Goal: Information Seeking & Learning: Check status

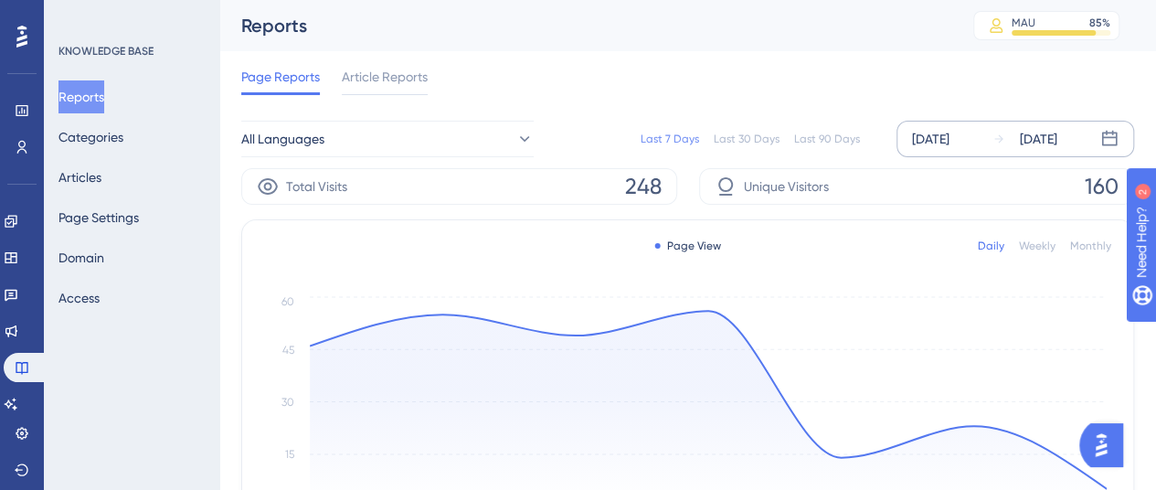
click at [942, 131] on div "[DATE]" at bounding box center [930, 139] width 37 height 22
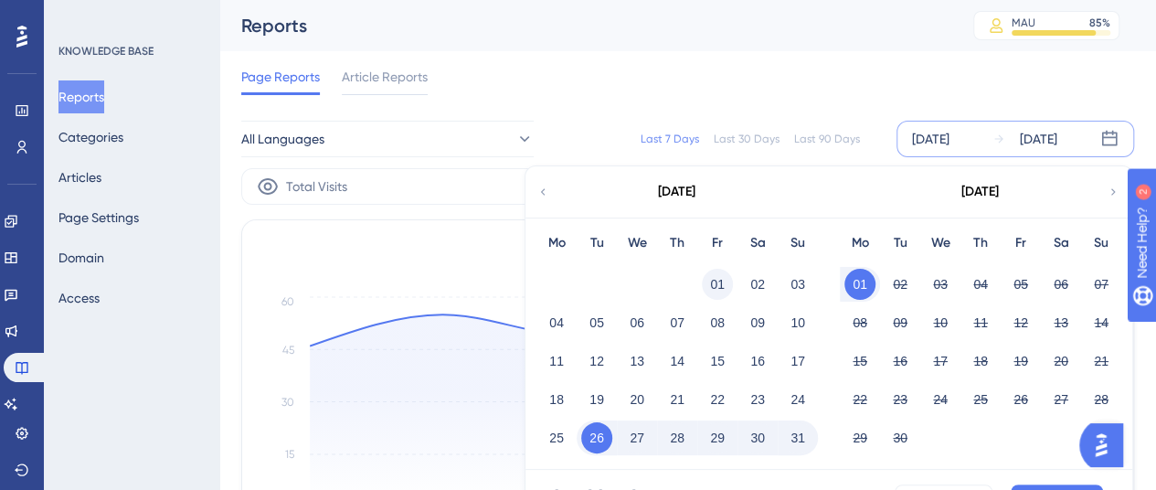
click at [727, 275] on button "01" at bounding box center [717, 284] width 31 height 31
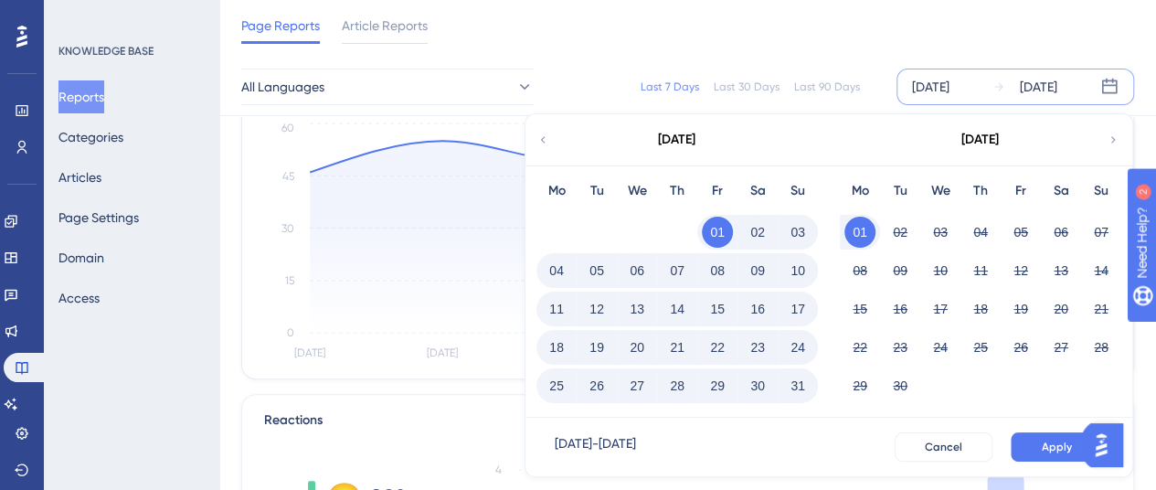
scroll to position [183, 0]
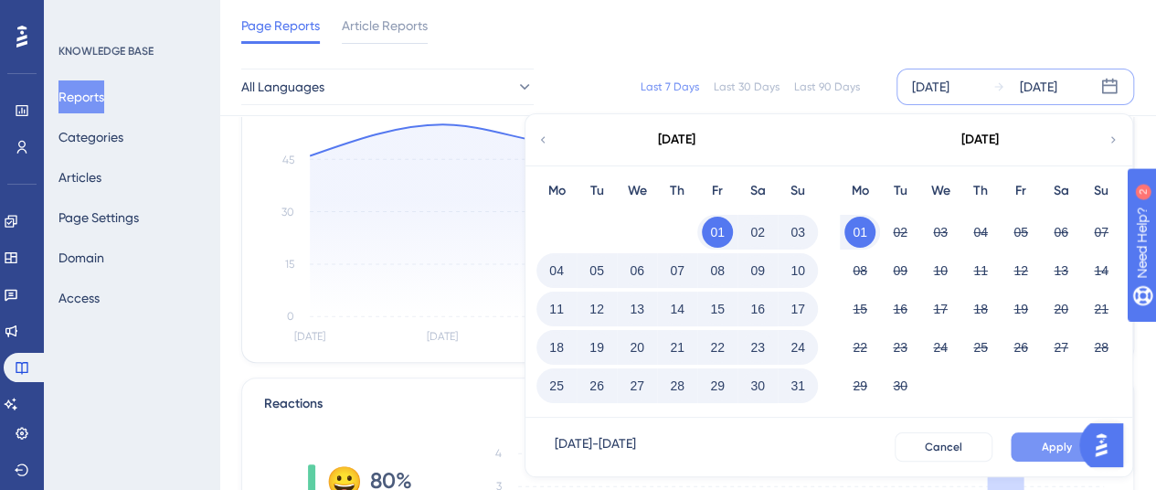
click at [1021, 448] on button "Apply" at bounding box center [1056, 446] width 92 height 29
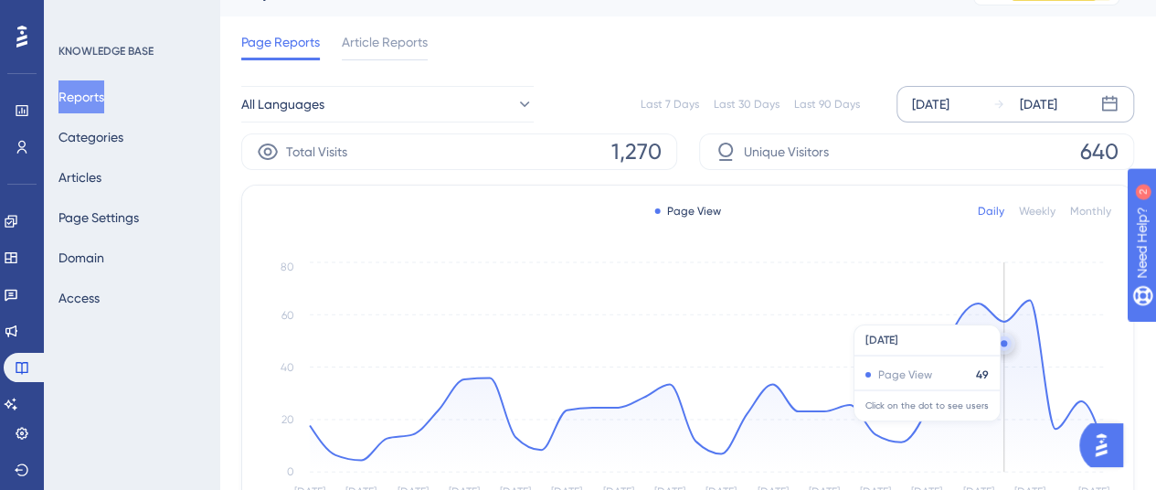
scroll to position [0, 0]
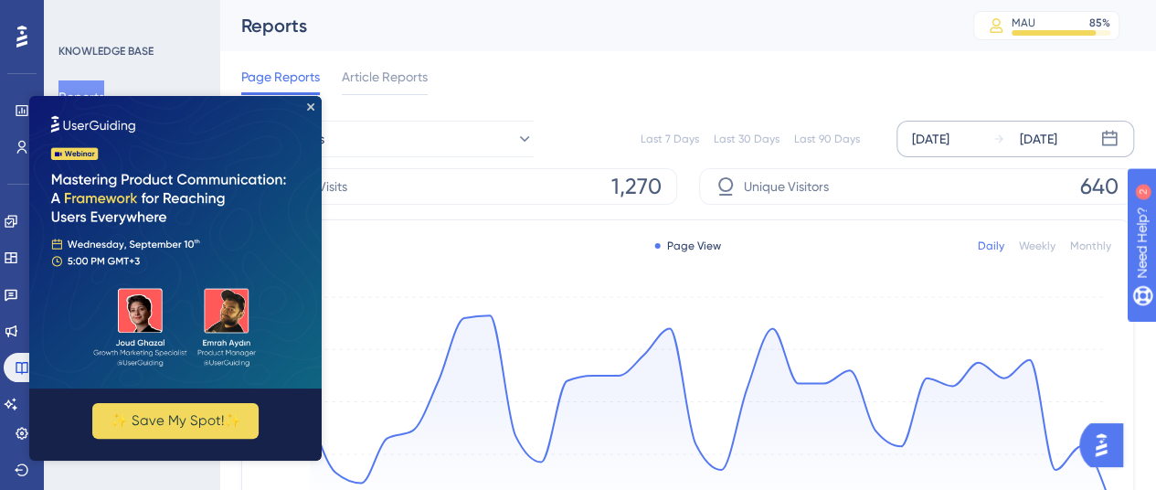
click at [1059, 123] on div "[DATE] [DATE]" at bounding box center [1015, 139] width 238 height 37
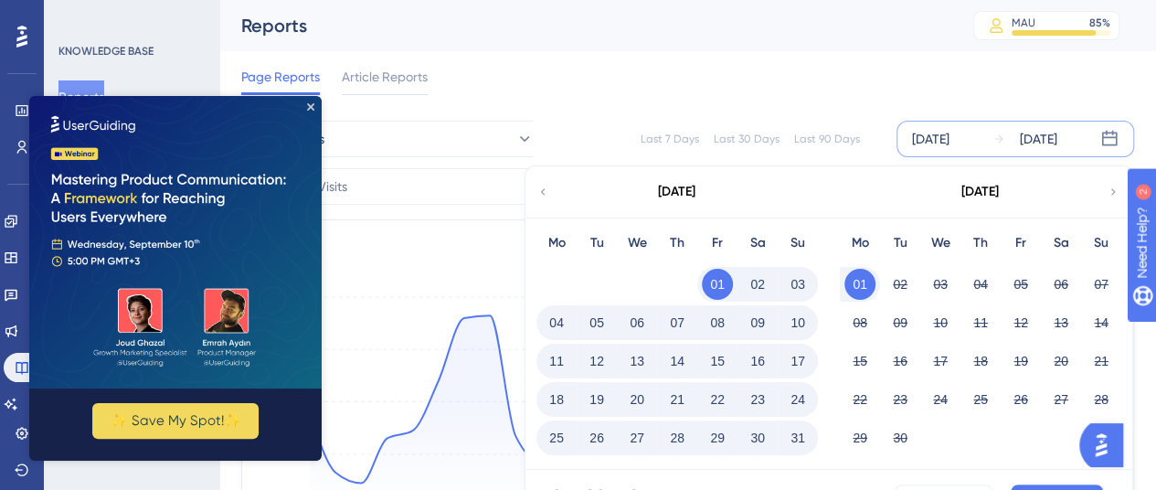
click at [793, 443] on button "31" at bounding box center [797, 437] width 31 height 31
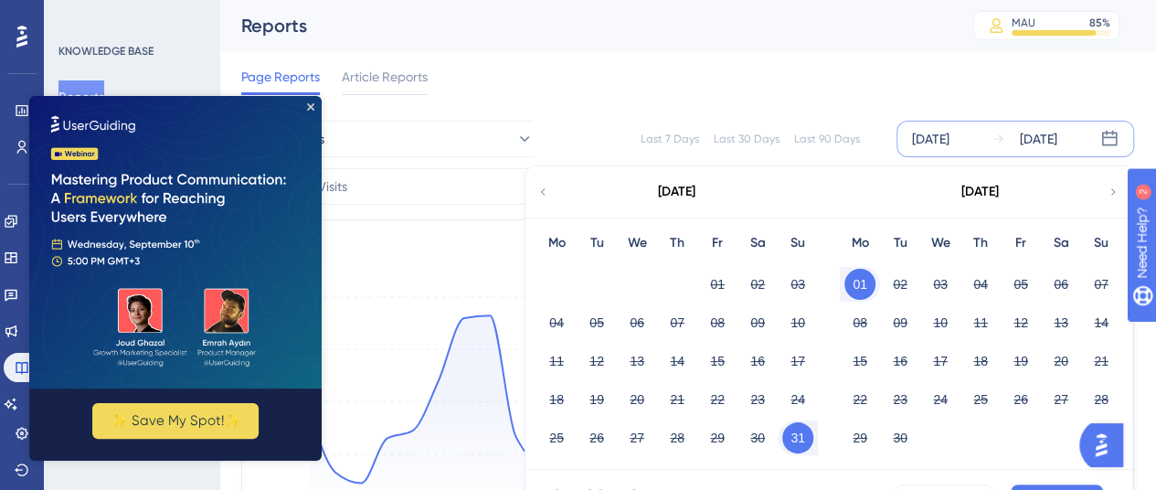
click at [949, 137] on div "[DATE]" at bounding box center [930, 139] width 37 height 22
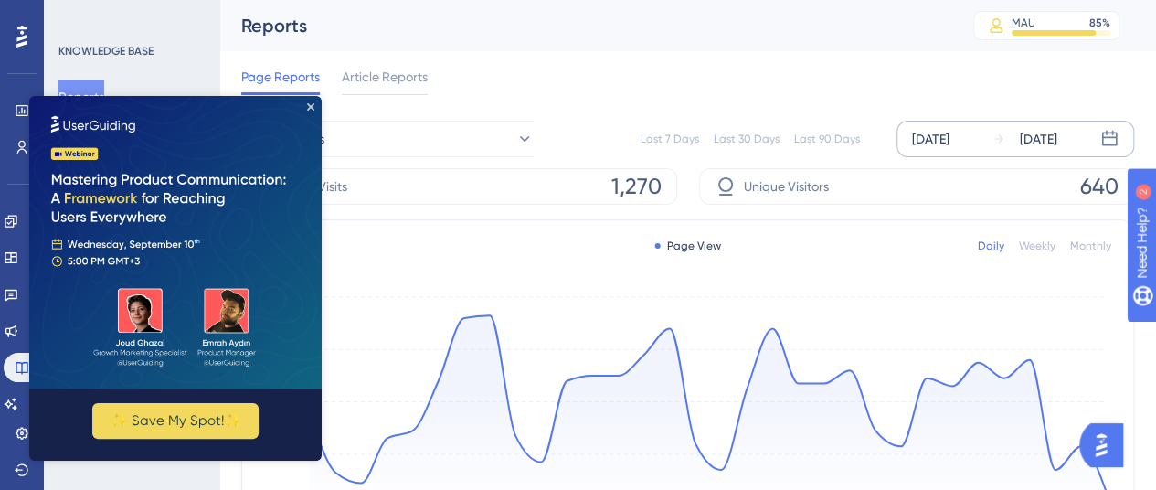
click at [949, 140] on div "[DATE]" at bounding box center [930, 139] width 37 height 22
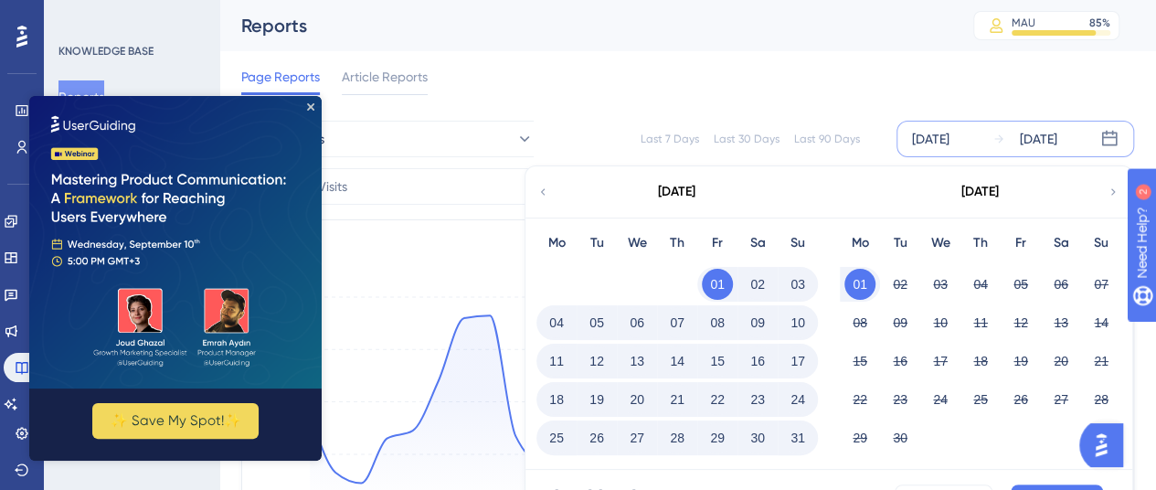
click at [1046, 127] on div "[DATE] [DATE] [DATE] Mo Tu We Th Fr Sa Su 01 02 03 04 05 06 07 08 09 10 11 12 1…" at bounding box center [1015, 139] width 238 height 37
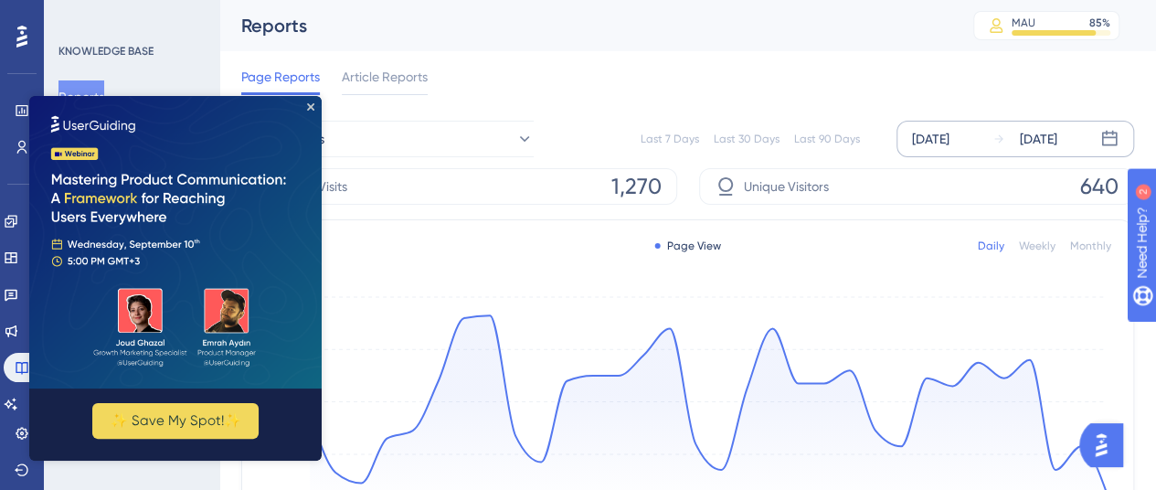
click at [1040, 142] on div "[DATE]" at bounding box center [1038, 139] width 37 height 22
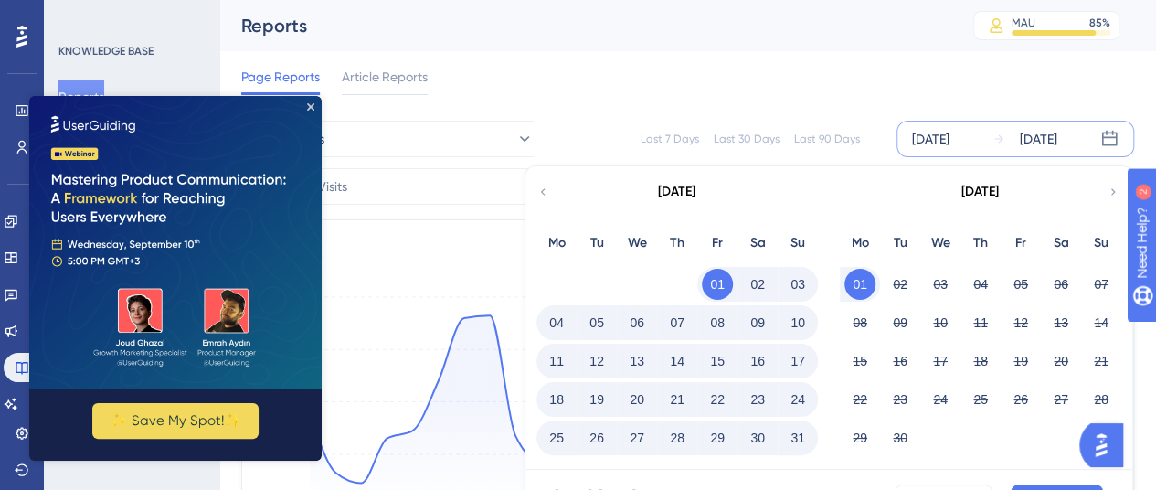
click at [718, 278] on button "01" at bounding box center [717, 284] width 31 height 31
click at [802, 437] on button "31" at bounding box center [797, 437] width 31 height 31
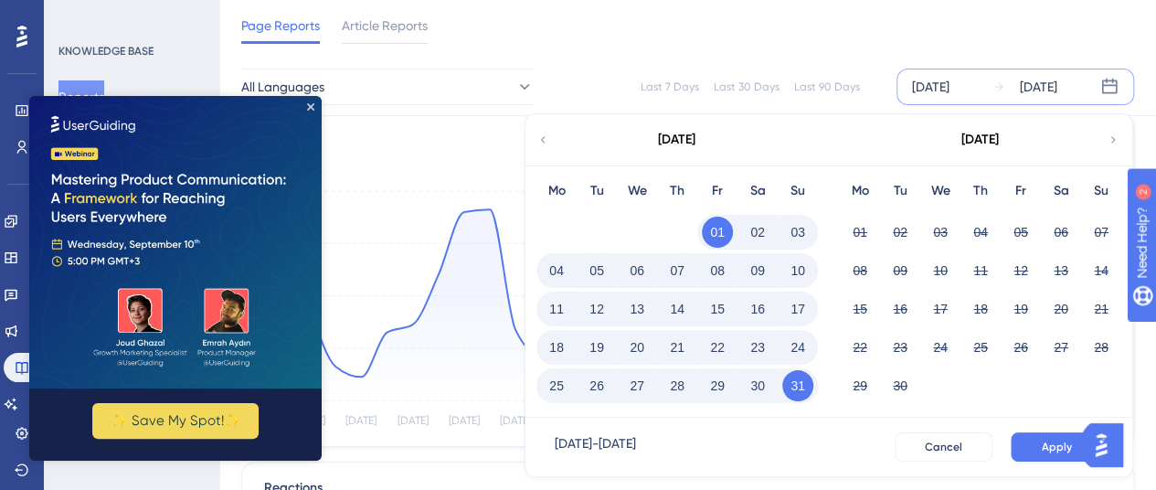
scroll to position [183, 0]
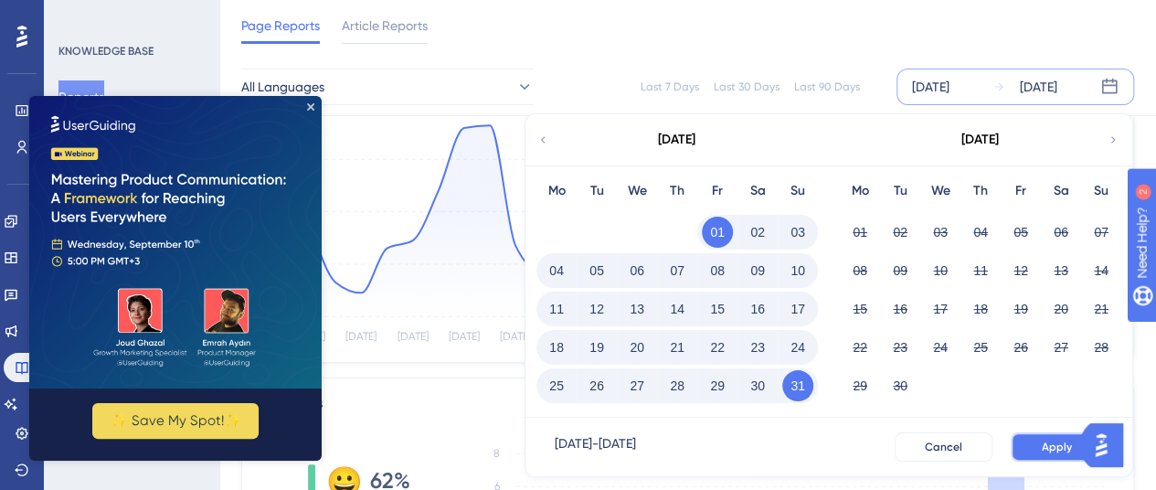
click at [1028, 447] on button "Apply" at bounding box center [1056, 446] width 92 height 29
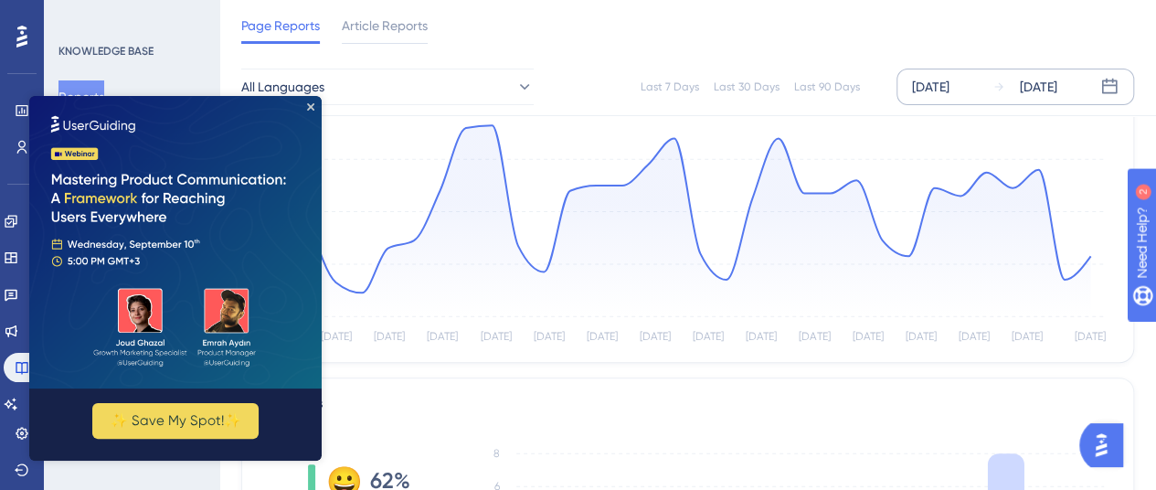
scroll to position [0, 0]
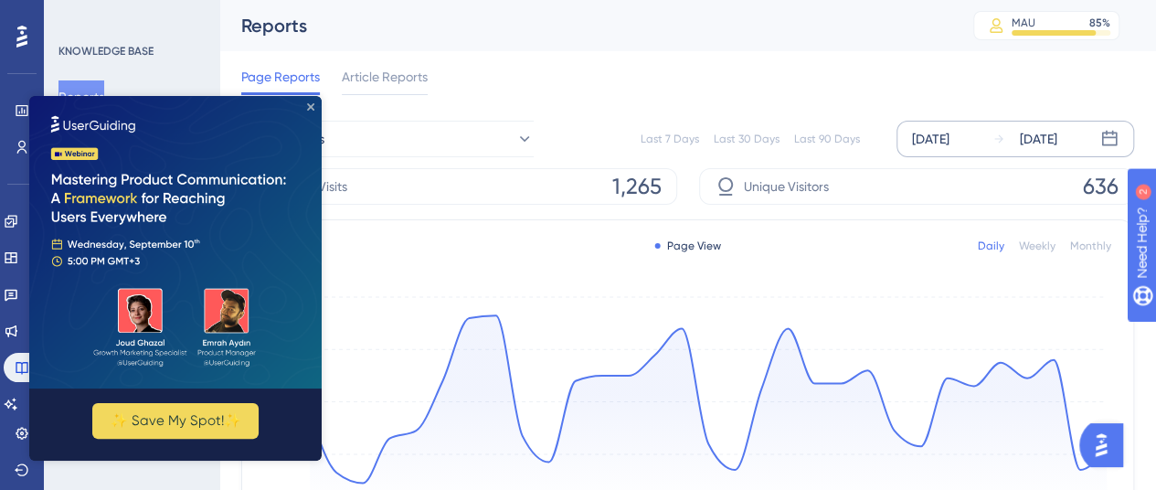
click at [310, 109] on icon "Close Preview" at bounding box center [310, 106] width 7 height 7
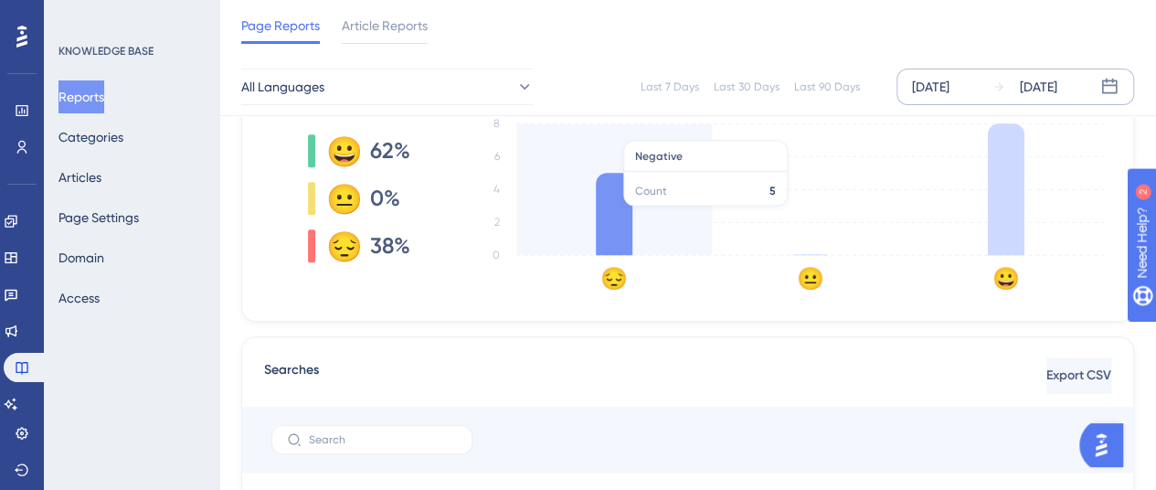
scroll to position [731, 0]
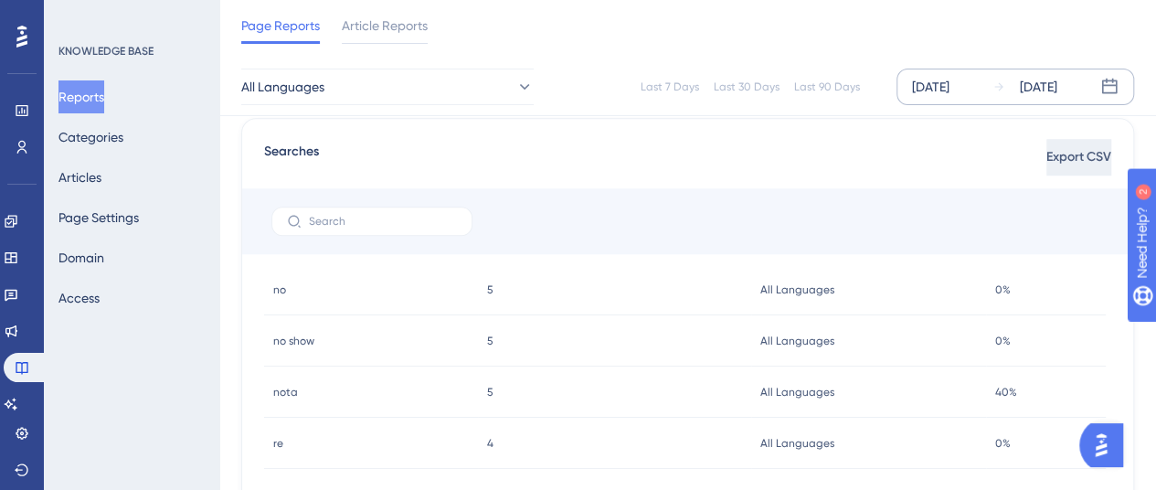
click at [1079, 161] on span "Export CSV" at bounding box center [1078, 157] width 65 height 22
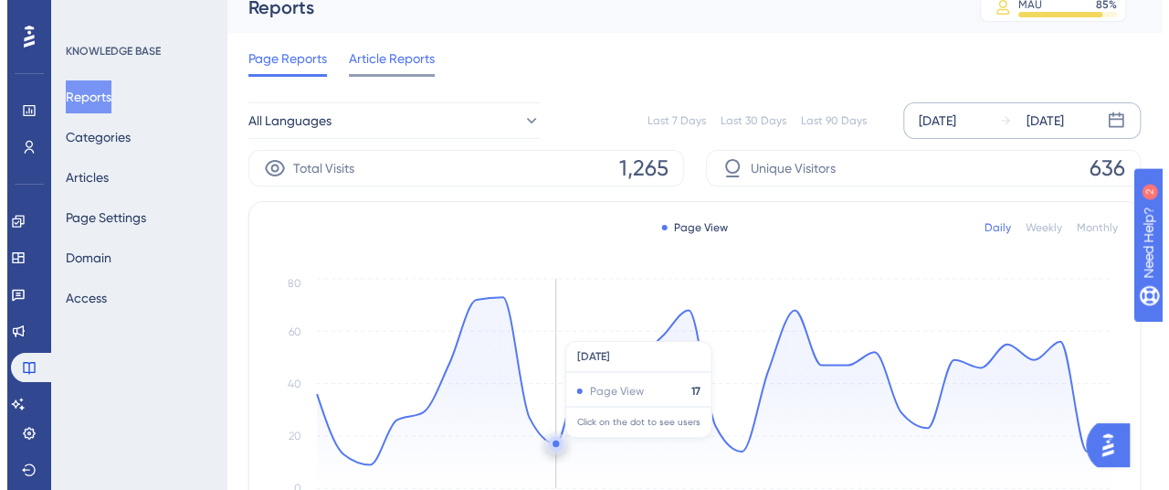
scroll to position [0, 0]
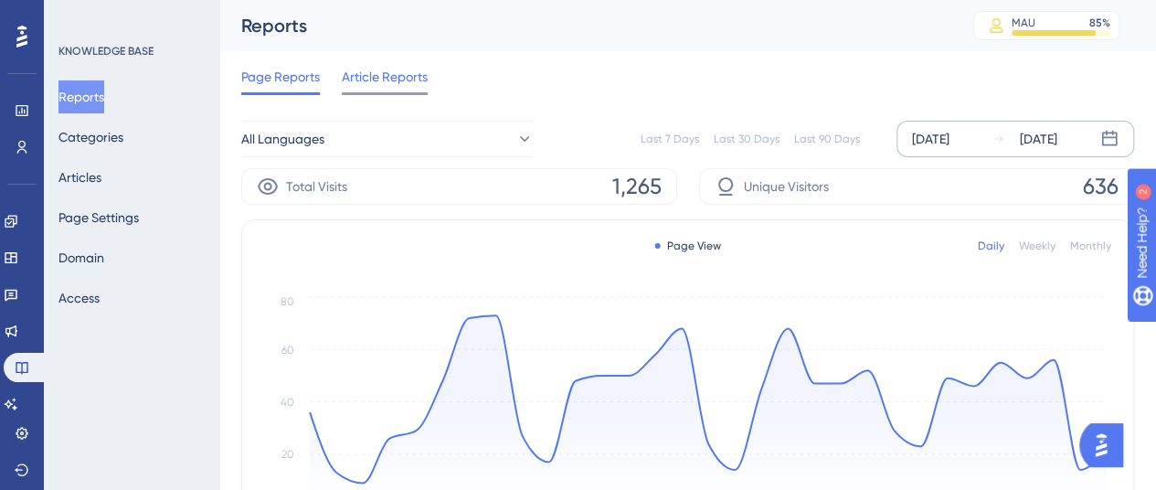
click at [365, 70] on span "Article Reports" at bounding box center [385, 77] width 86 height 22
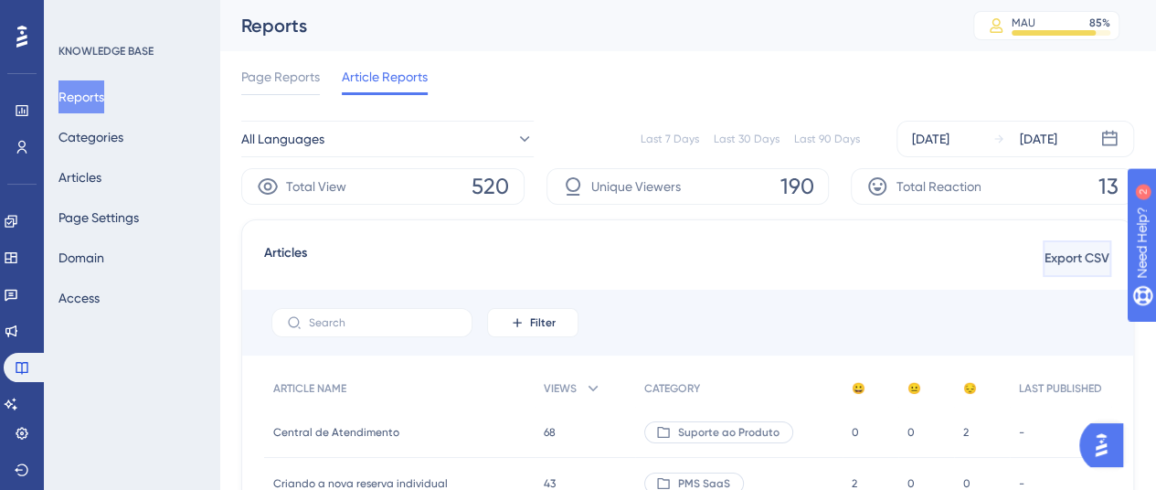
click at [1042, 270] on button "Export CSV" at bounding box center [1076, 258] width 69 height 37
click at [282, 72] on span "Page Reports" at bounding box center [280, 77] width 79 height 22
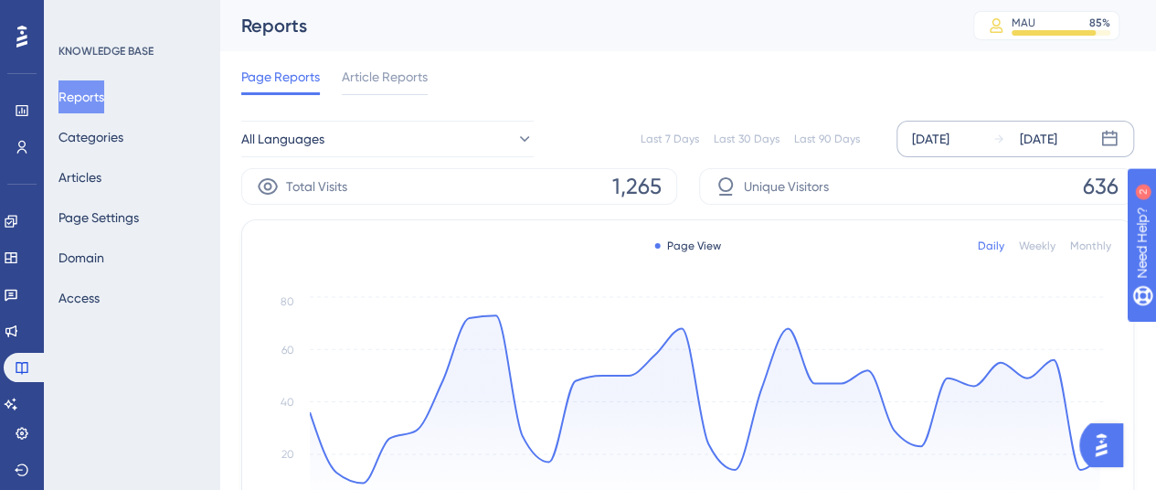
click at [972, 123] on div "[DATE] [DATE]" at bounding box center [1015, 139] width 238 height 37
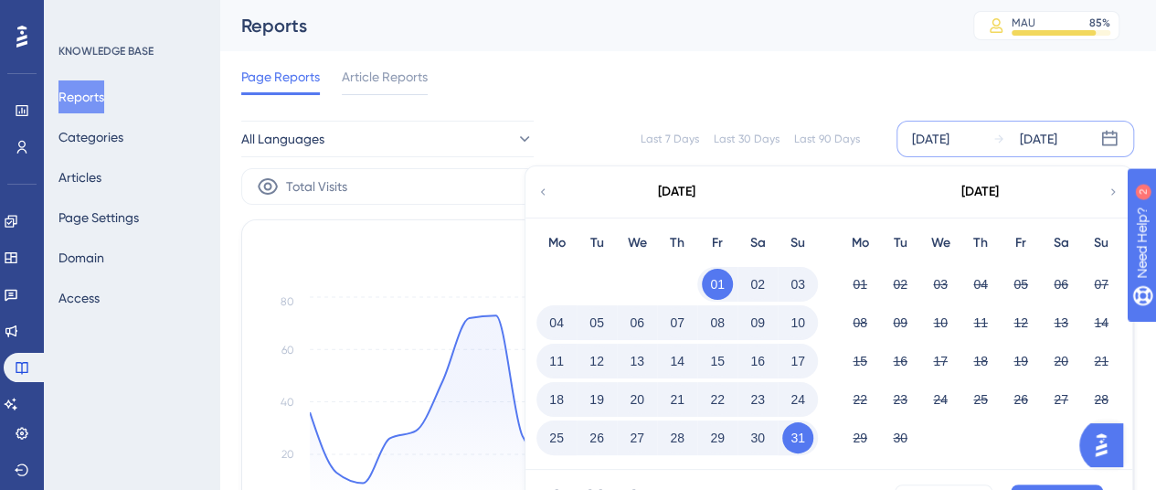
click at [803, 445] on button "31" at bounding box center [797, 437] width 31 height 31
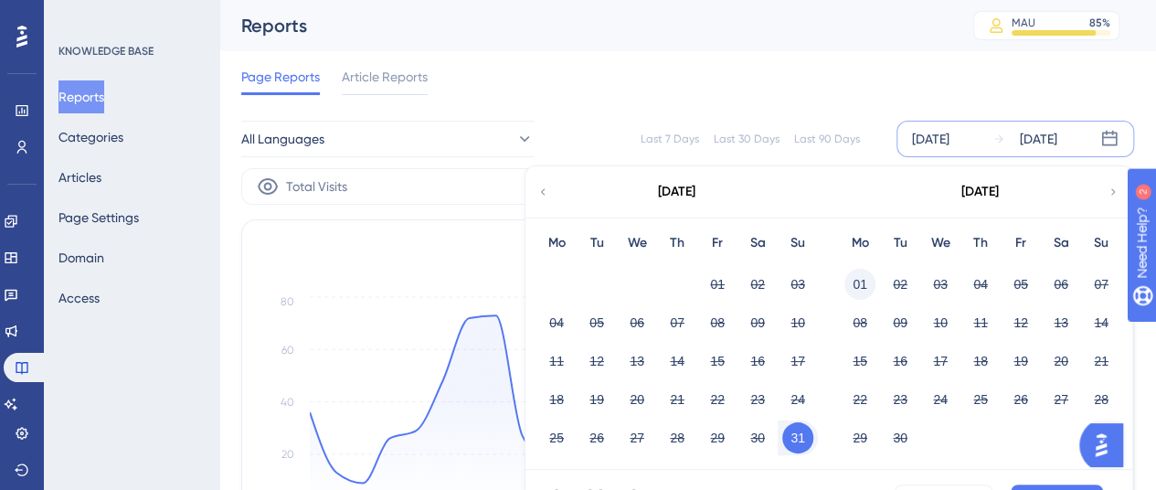
click at [851, 288] on button "01" at bounding box center [859, 284] width 31 height 31
click at [853, 279] on button "01" at bounding box center [859, 284] width 31 height 31
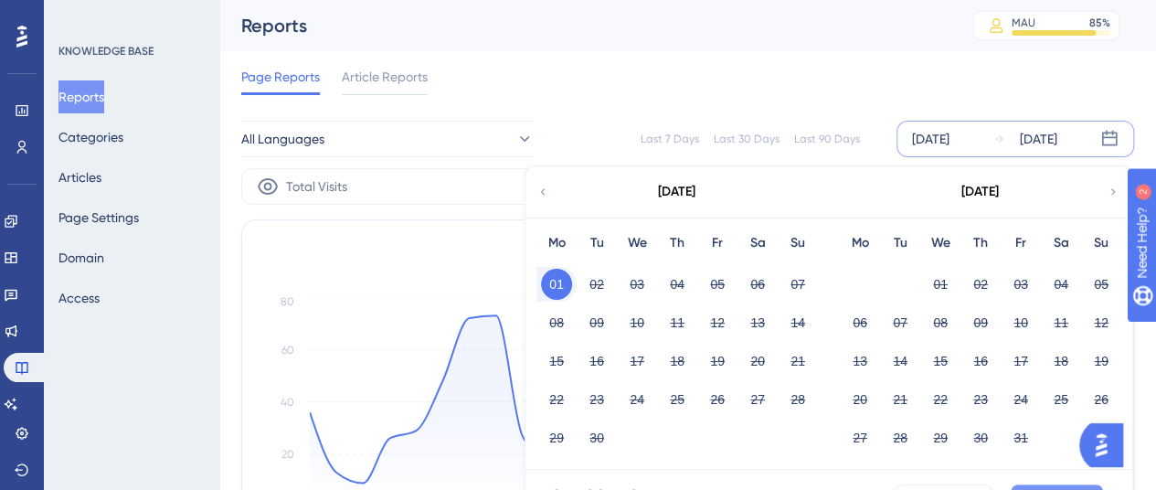
click at [1027, 485] on button "Apply" at bounding box center [1056, 498] width 92 height 29
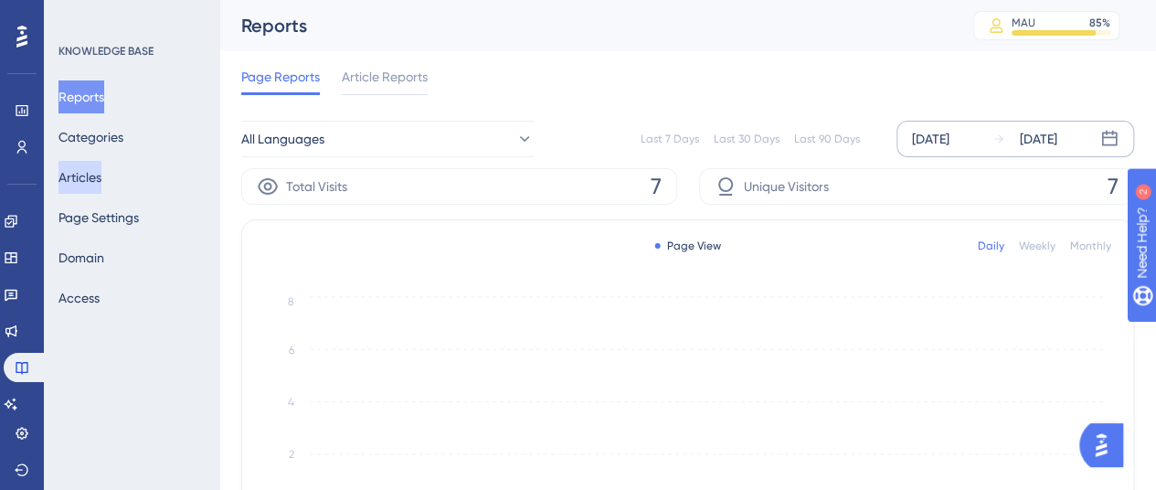
drag, startPoint x: 77, startPoint y: 180, endPoint x: 194, endPoint y: 469, distance: 311.5
click at [77, 179] on button "Articles" at bounding box center [79, 177] width 43 height 33
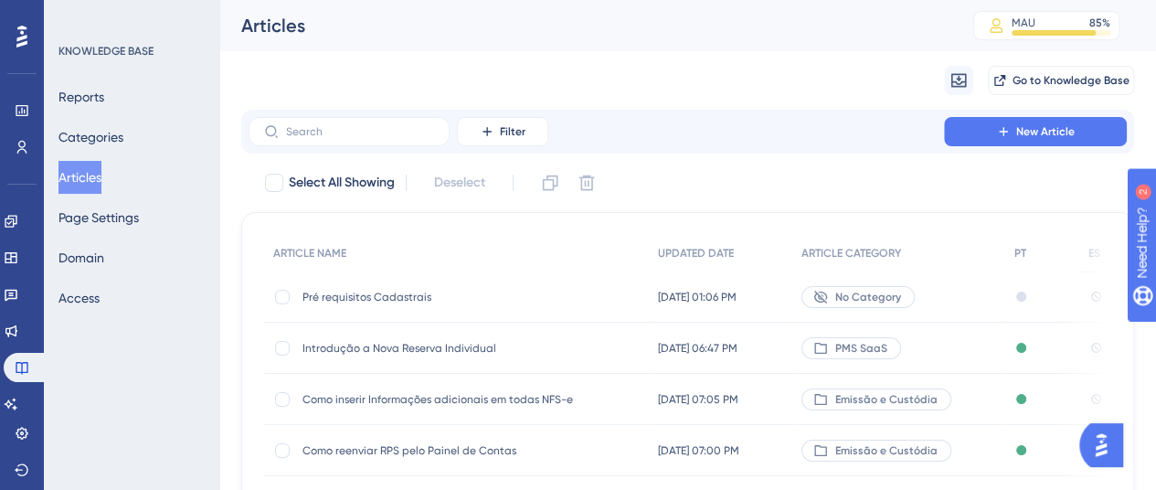
click at [365, 300] on span "Pré requisitos Cadastrais" at bounding box center [448, 297] width 292 height 15
